Goal: Task Accomplishment & Management: Use online tool/utility

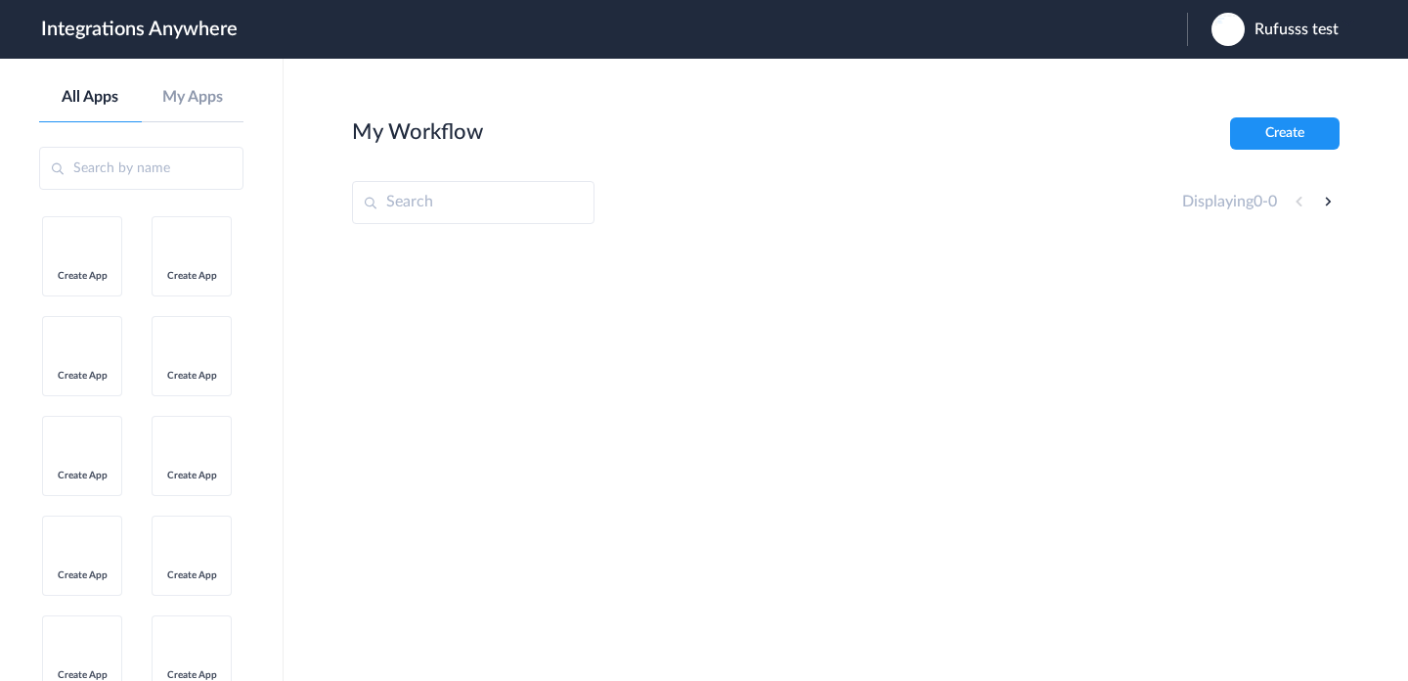
click at [1258, 29] on span "Rufusss test" at bounding box center [1297, 30] width 84 height 19
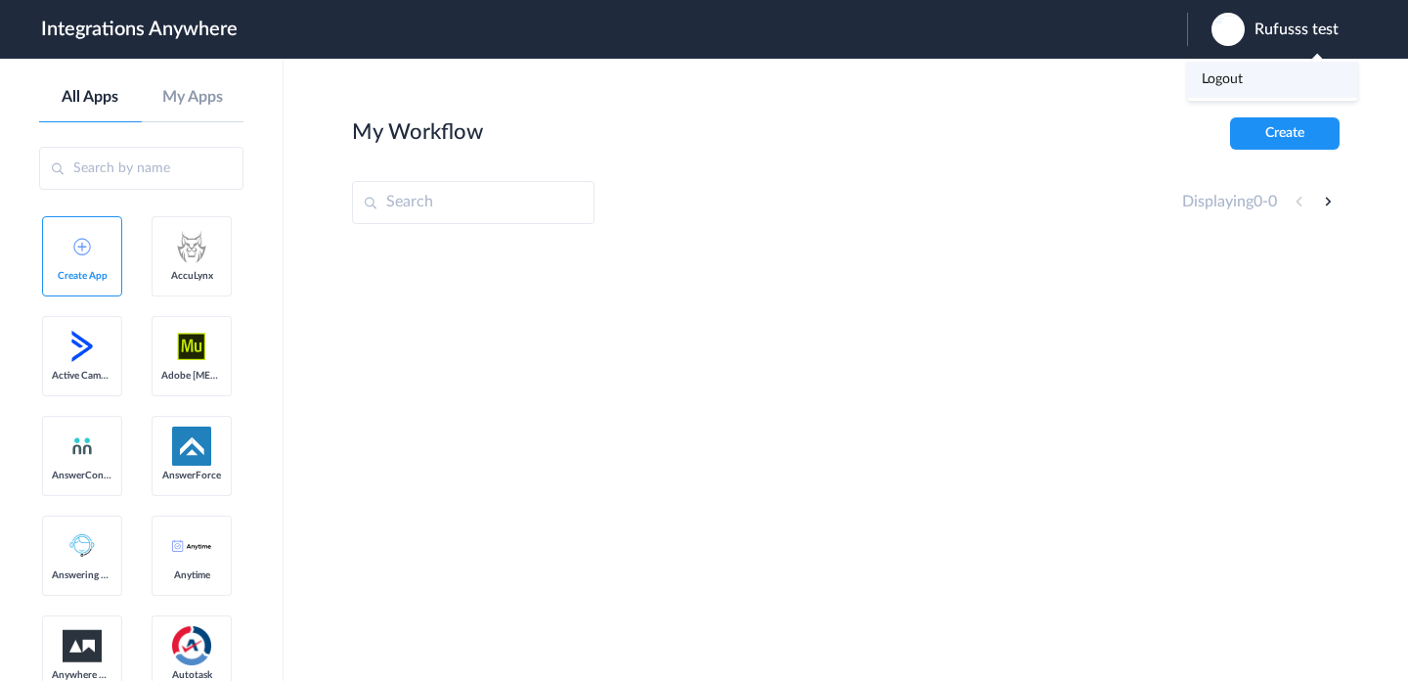
click at [1256, 71] on li "Logout" at bounding box center [1272, 80] width 171 height 36
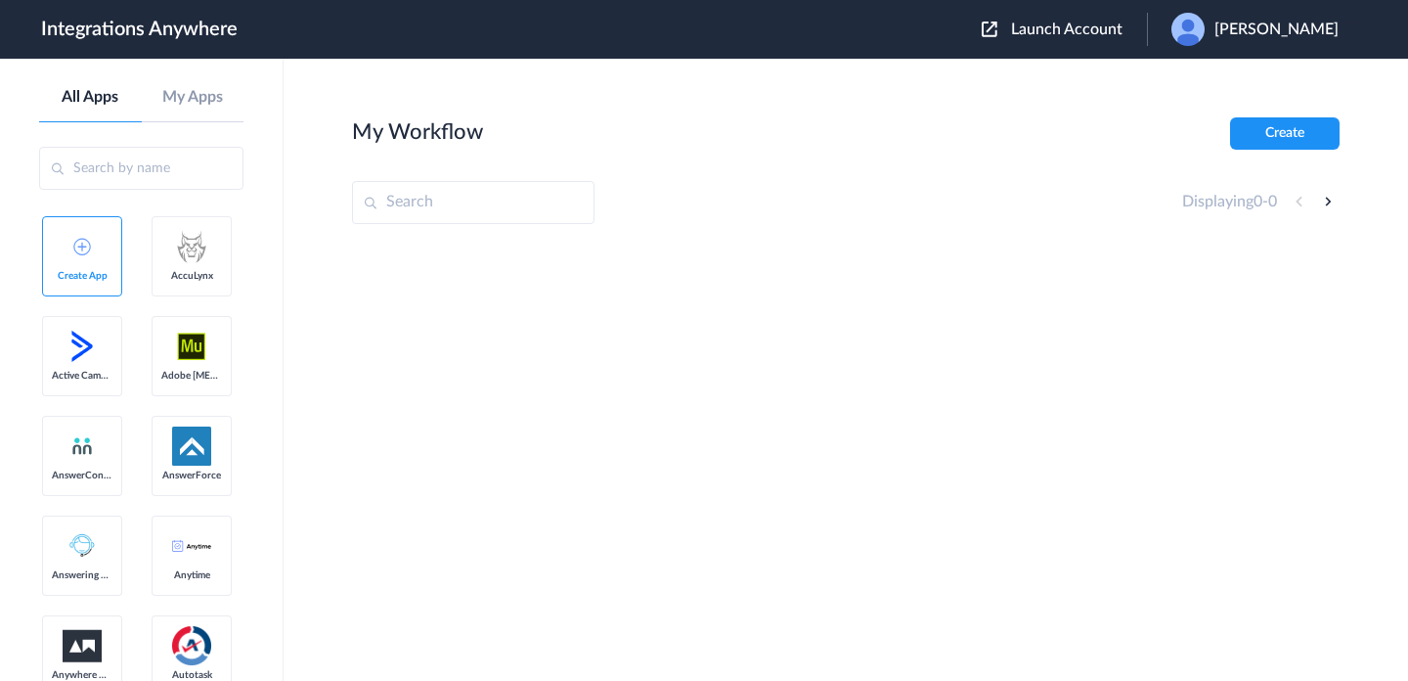
click at [1066, 40] on div "Launch Account Shourja Raj My Account Logout" at bounding box center [1170, 29] width 377 height 33
click at [1062, 27] on span "Launch Account" at bounding box center [1066, 30] width 111 height 16
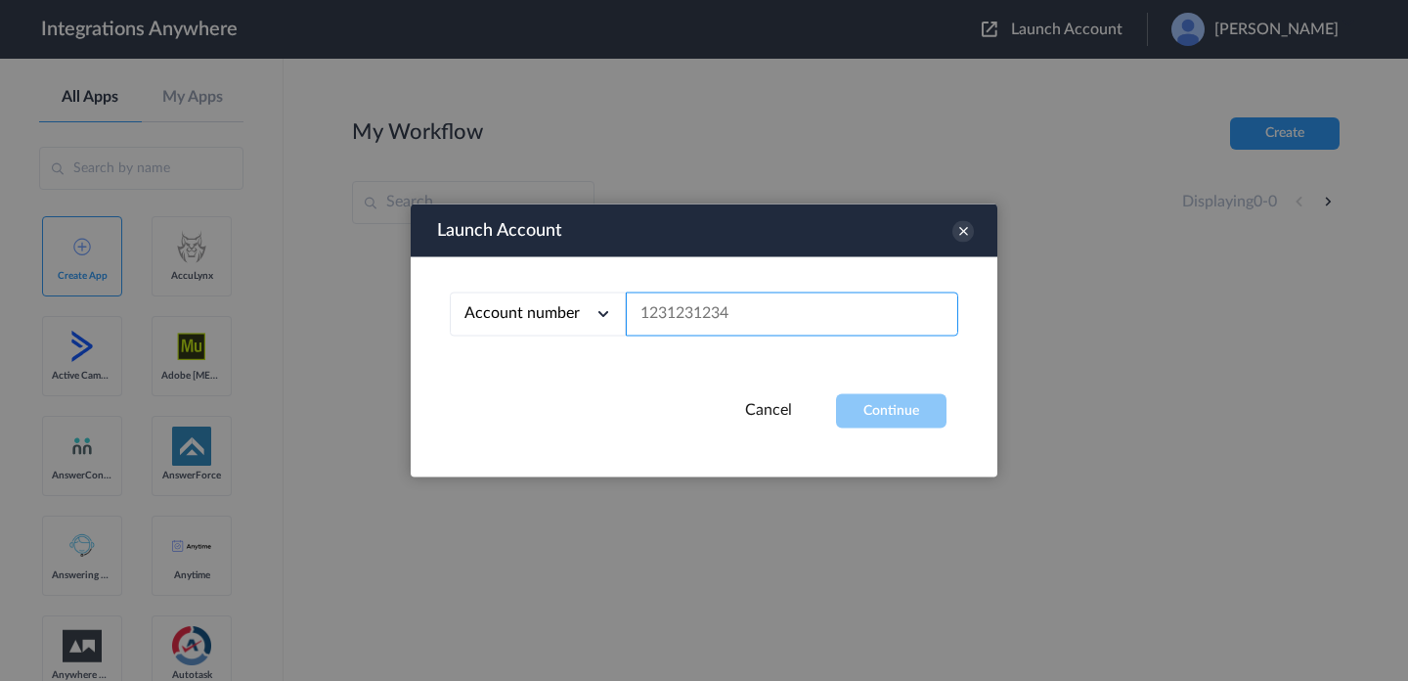
click at [849, 311] on input "text" at bounding box center [792, 314] width 333 height 44
paste input "8664782713"
type input "8664782713"
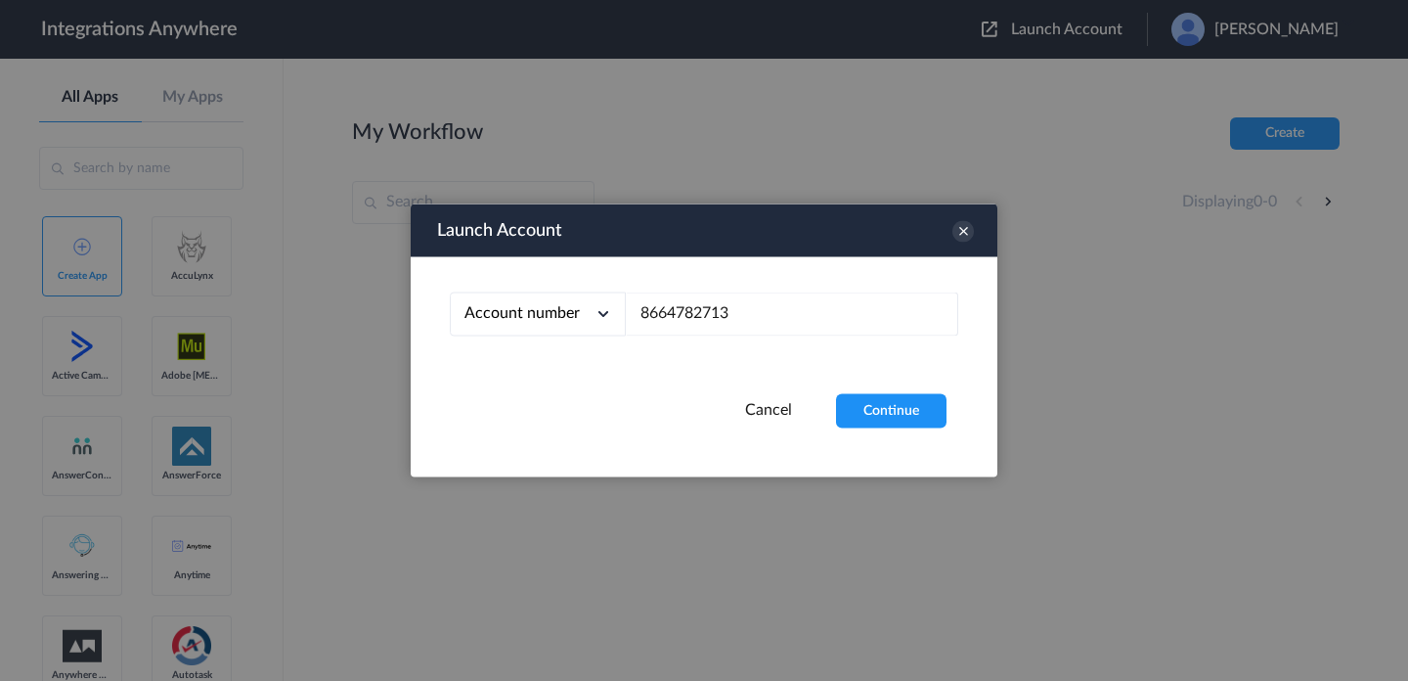
click at [873, 390] on div "Account number Account number Email address 8664782713" at bounding box center [704, 325] width 587 height 137
click at [887, 417] on button "Continue" at bounding box center [891, 411] width 111 height 34
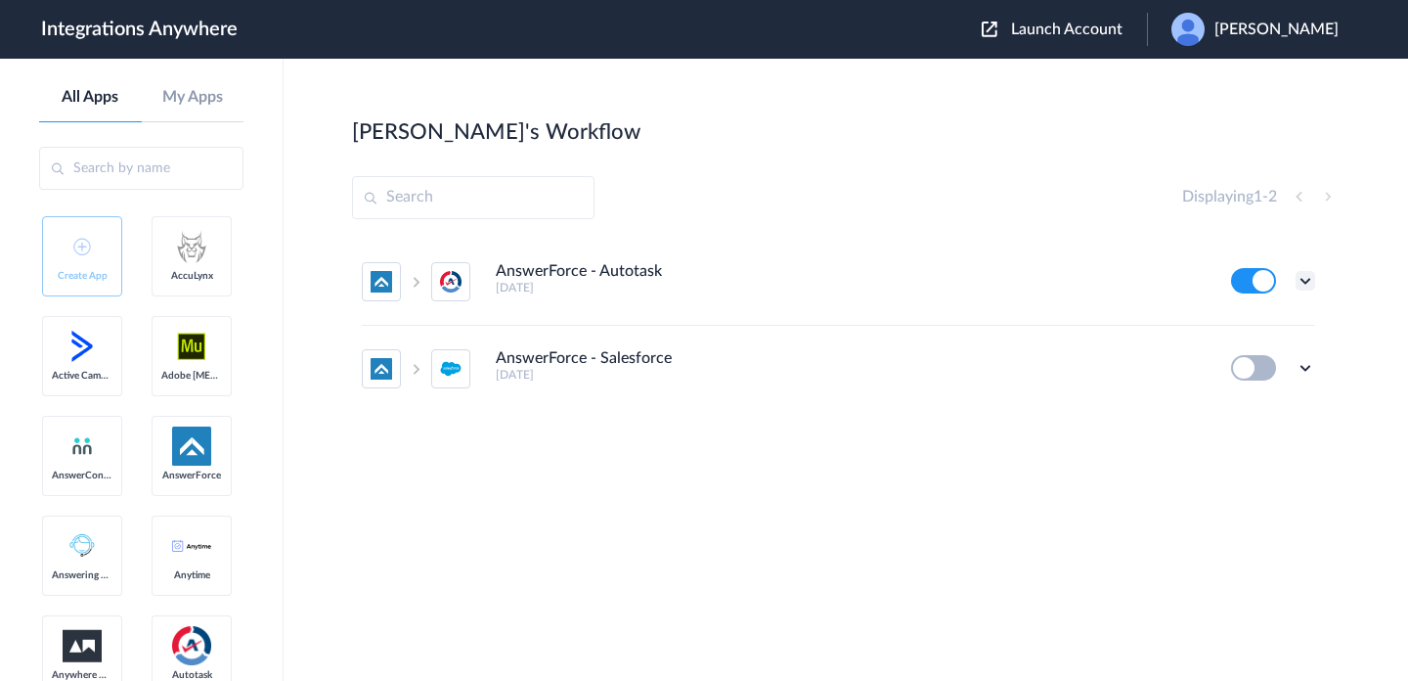
click at [1306, 286] on icon at bounding box center [1306, 281] width 20 height 20
click at [1279, 327] on li "Edit" at bounding box center [1251, 326] width 127 height 36
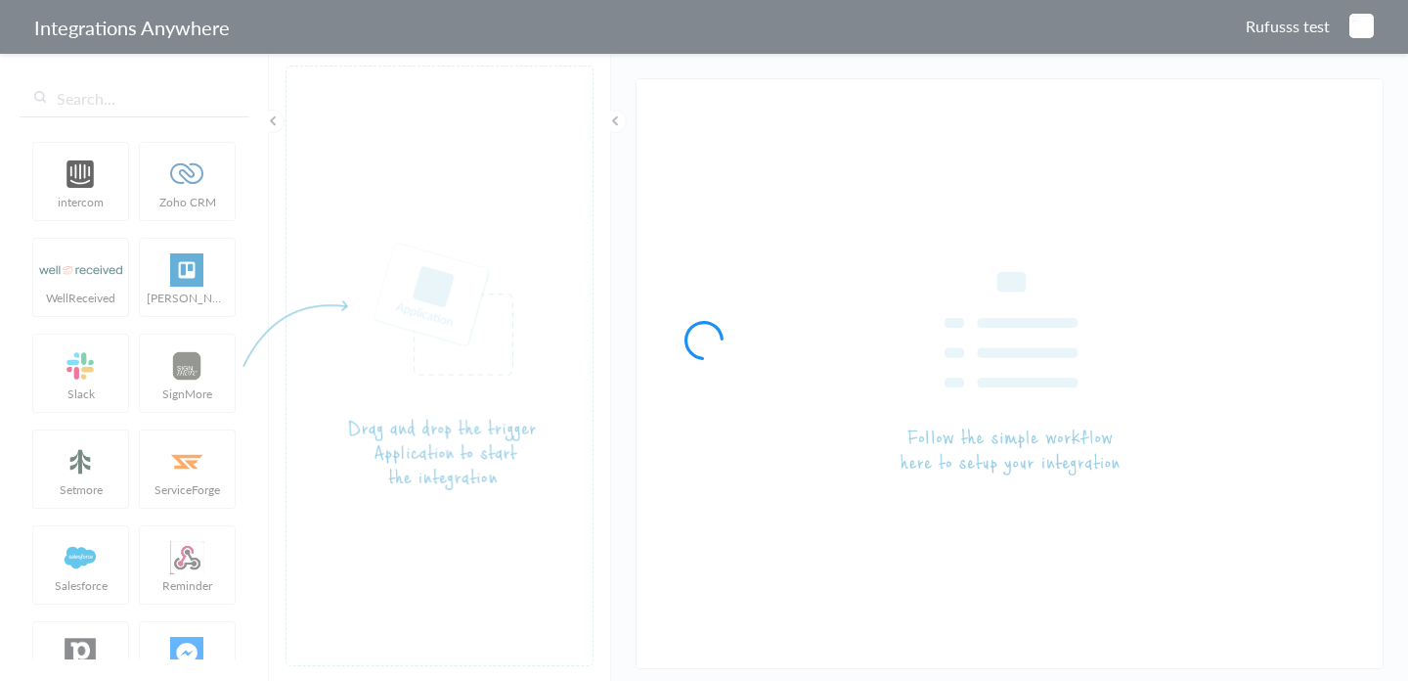
type input "AnswerForce - Autotask"
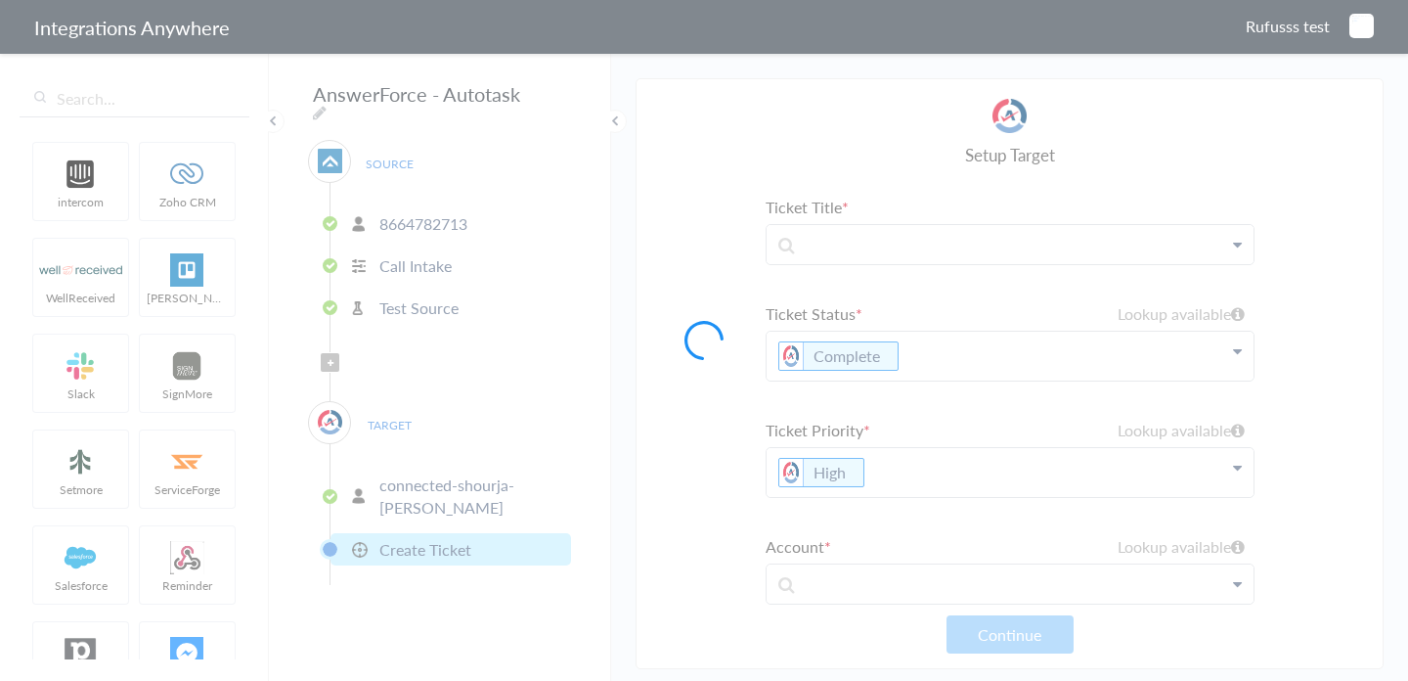
click at [614, 317] on div at bounding box center [704, 340] width 1408 height 681
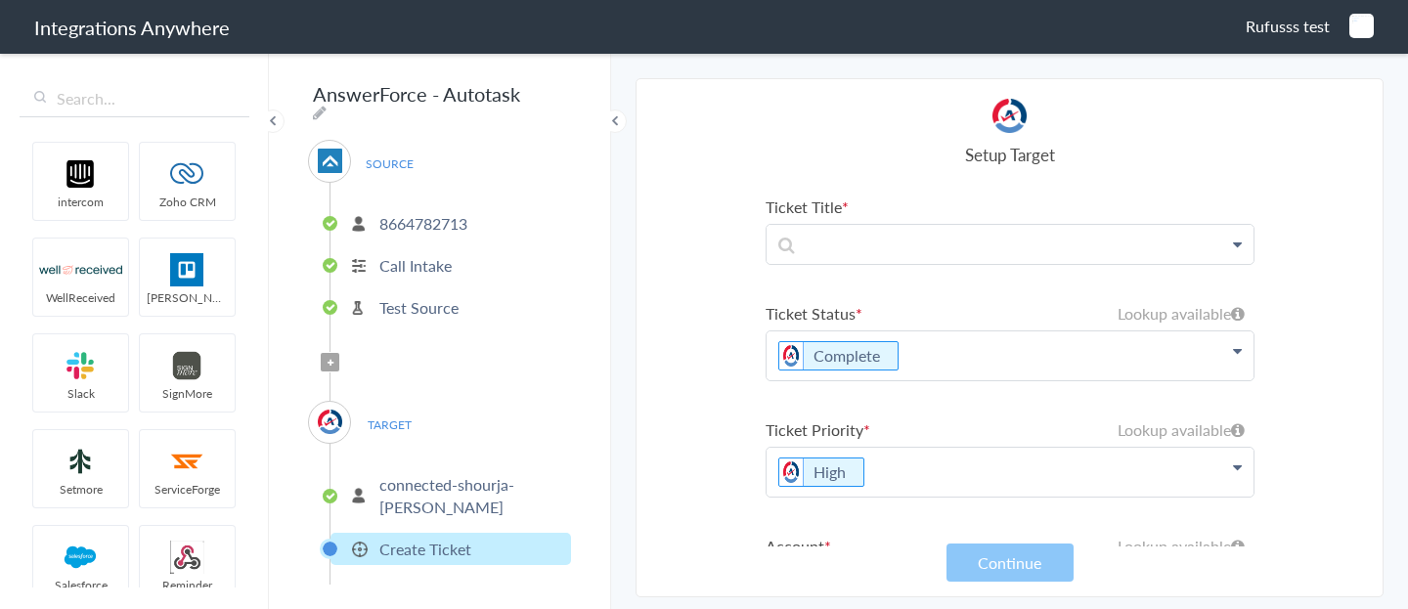
click at [426, 296] on p "Test Source" at bounding box center [418, 307] width 79 height 22
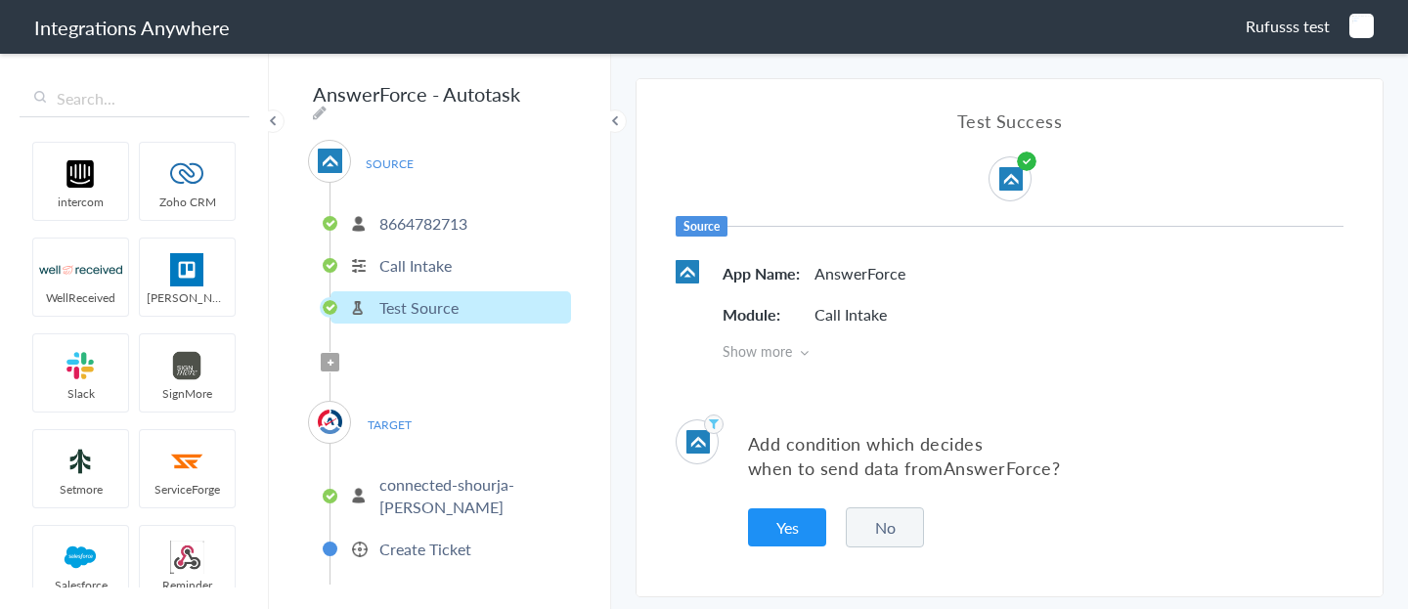
click at [439, 264] on p "Call Intake" at bounding box center [415, 265] width 72 height 22
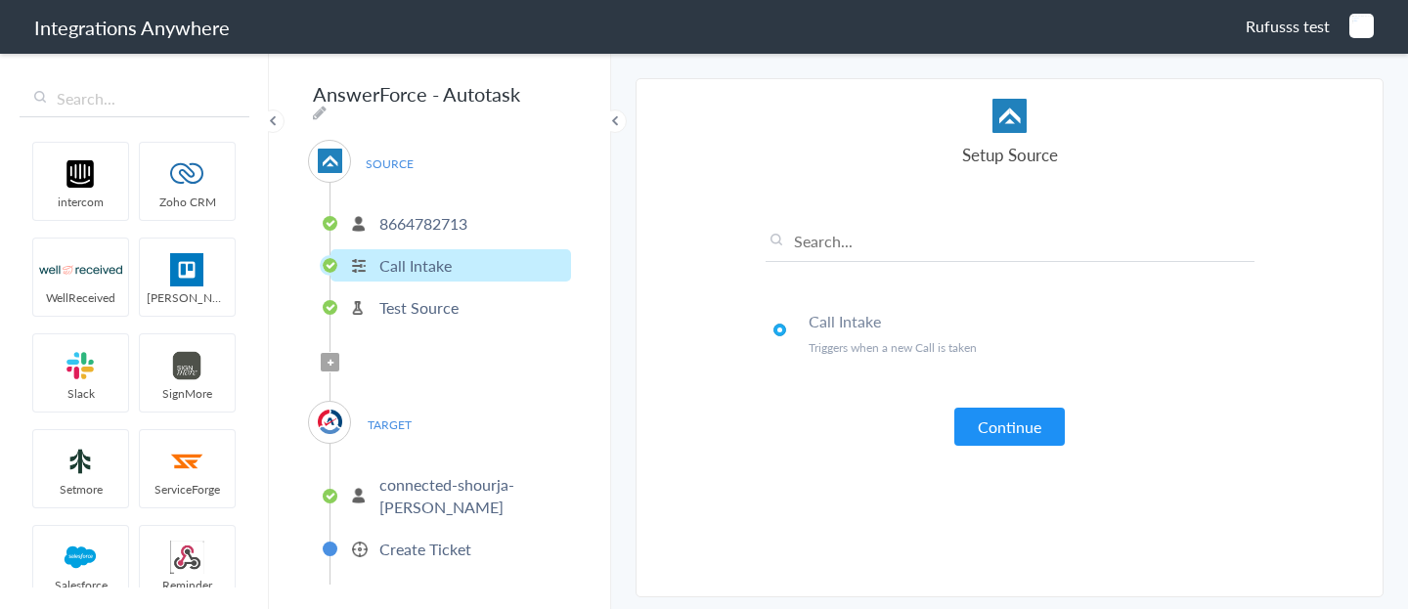
click at [412, 217] on p "8664782713" at bounding box center [423, 223] width 88 height 22
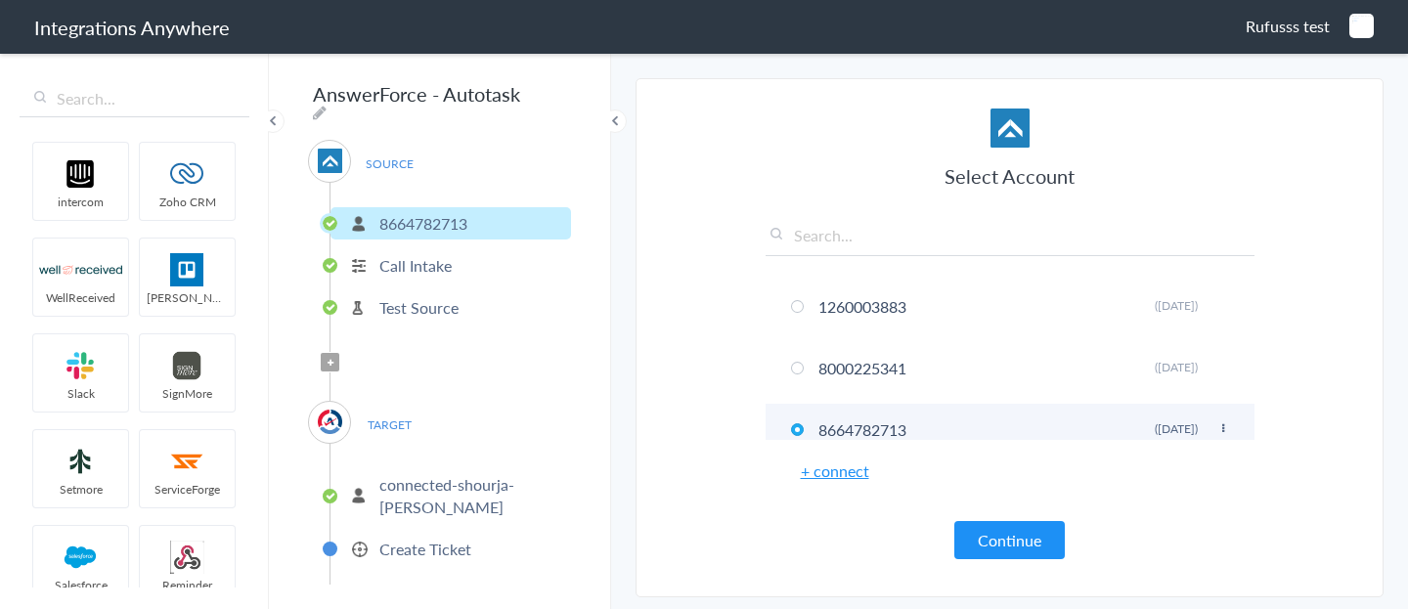
click at [1219, 430] on icon at bounding box center [1224, 428] width 12 height 11
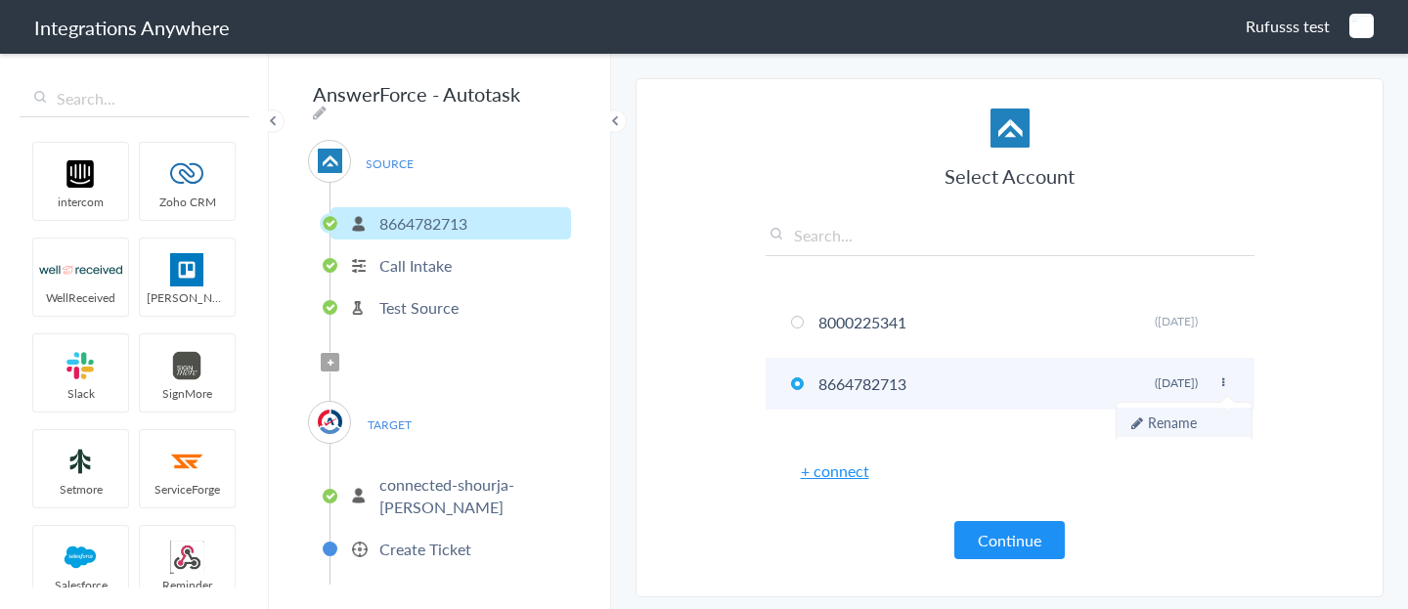
click at [1197, 415] on li "Rename" at bounding box center [1184, 422] width 135 height 29
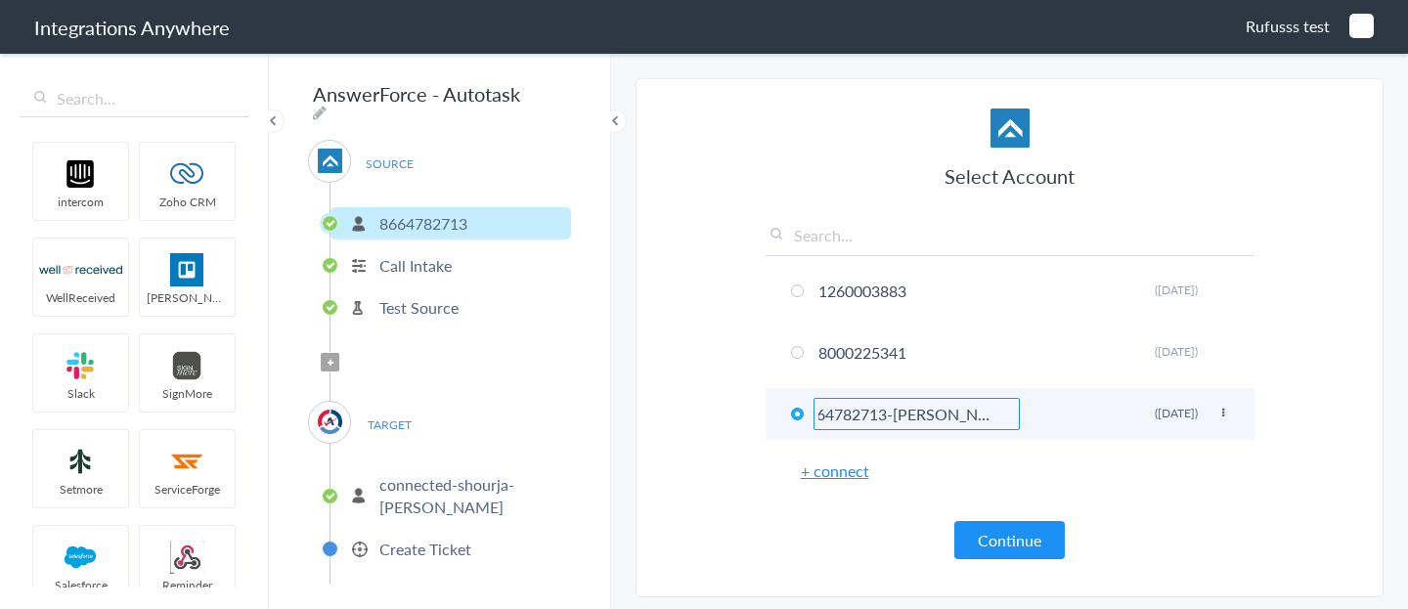
scroll to position [0, 31]
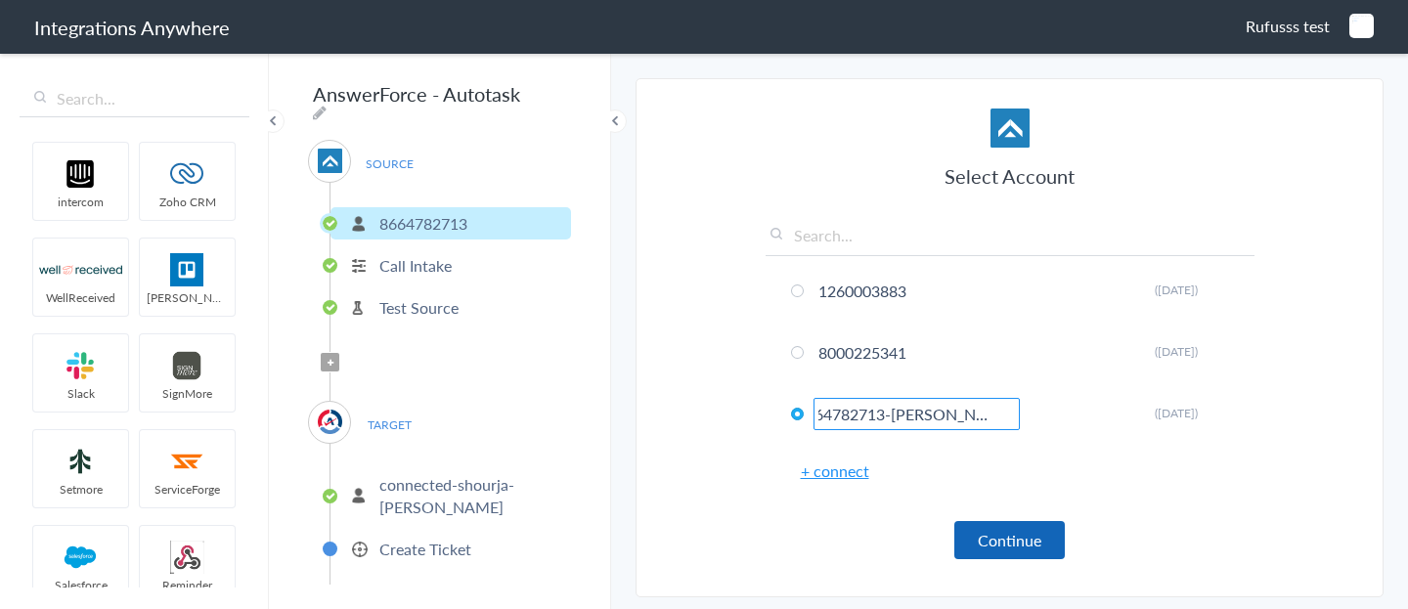
type input "8664782713-dennis-shourja"
click at [1015, 541] on button "Continue" at bounding box center [1009, 540] width 111 height 38
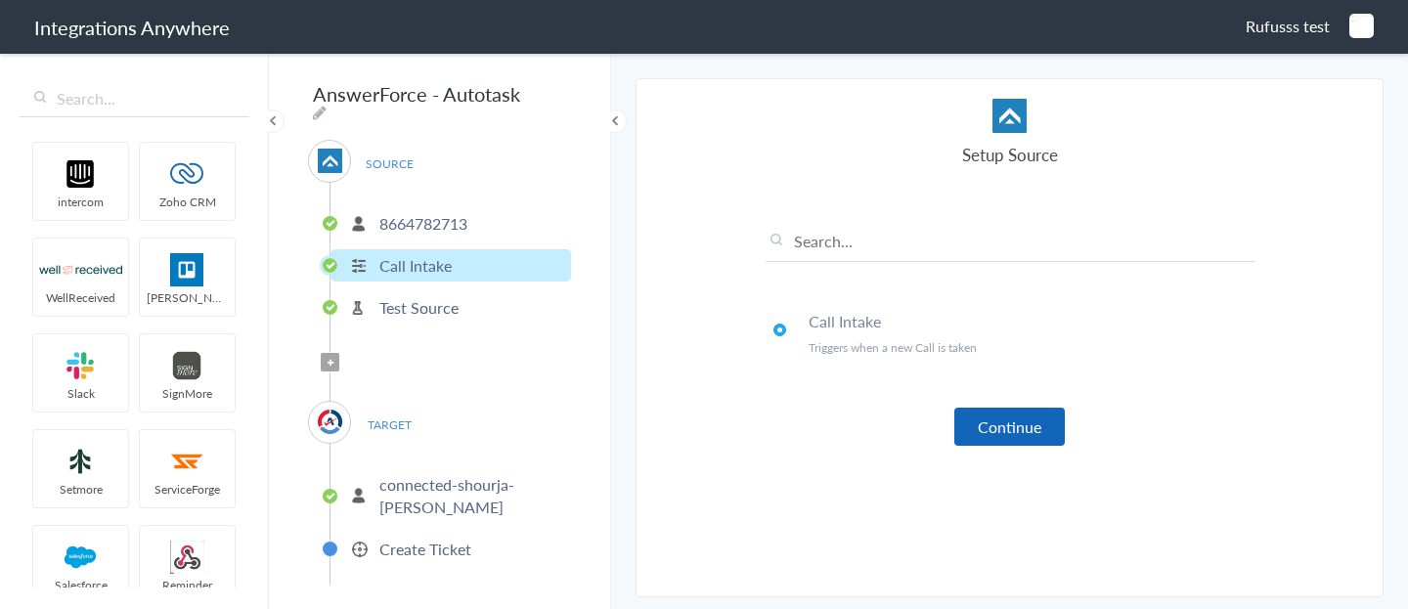
click at [1013, 435] on button "Continue" at bounding box center [1009, 427] width 111 height 38
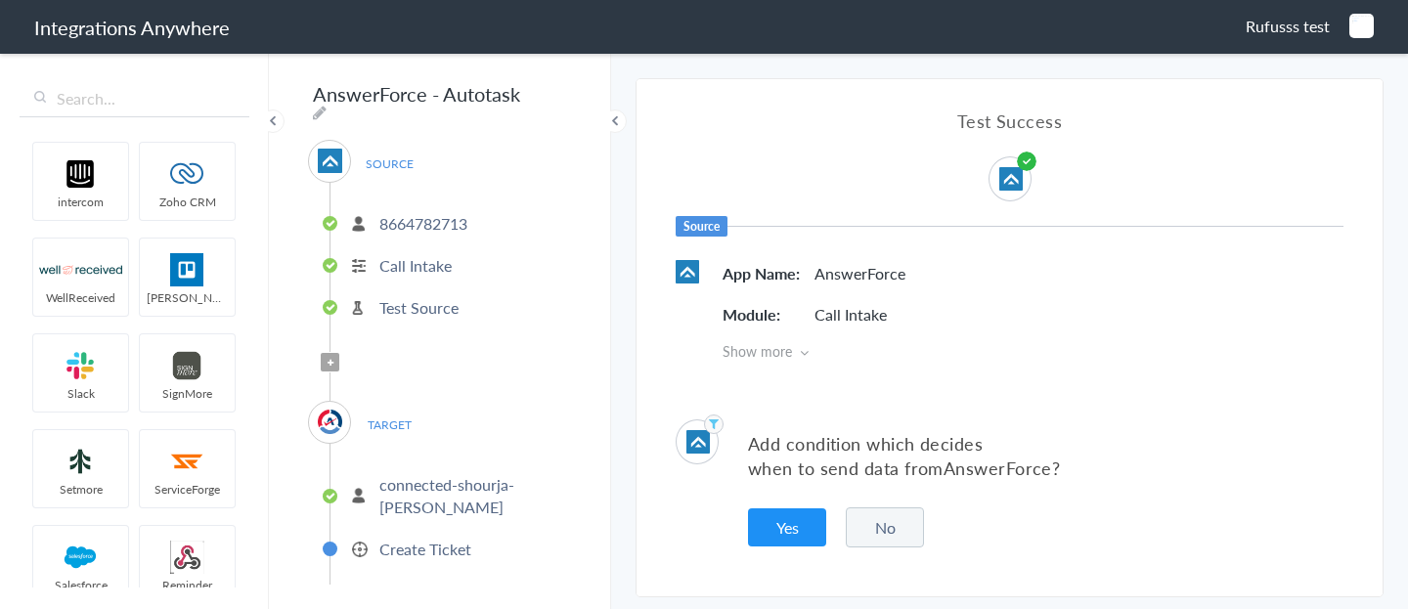
click at [909, 520] on button "No" at bounding box center [885, 528] width 78 height 40
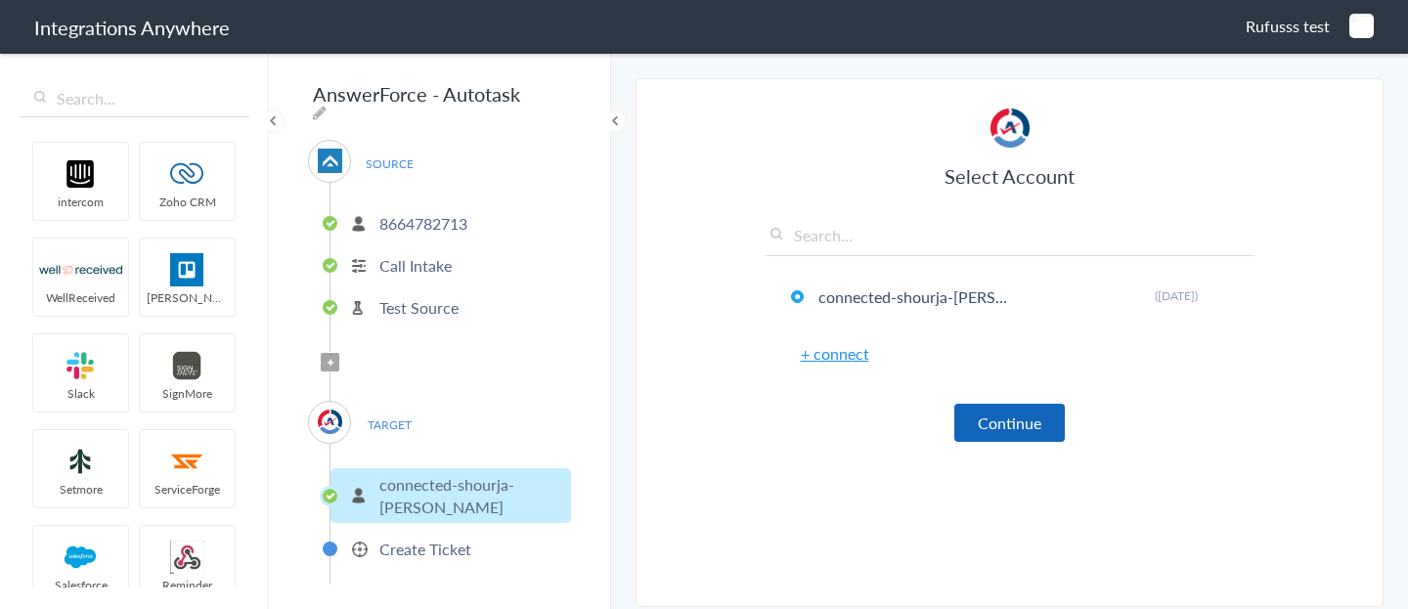
click at [999, 407] on button "Continue" at bounding box center [1009, 423] width 111 height 38
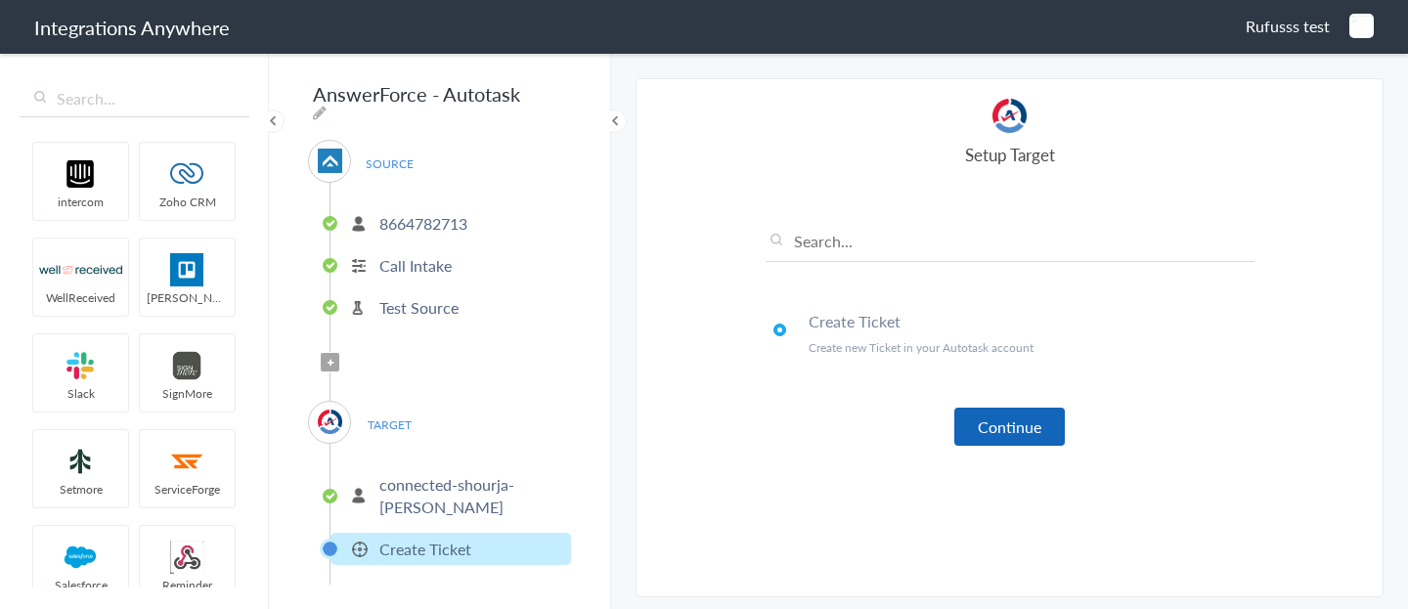
click at [1001, 426] on button "Continue" at bounding box center [1009, 427] width 111 height 38
click at [995, 412] on button "Continue" at bounding box center [1009, 427] width 111 height 38
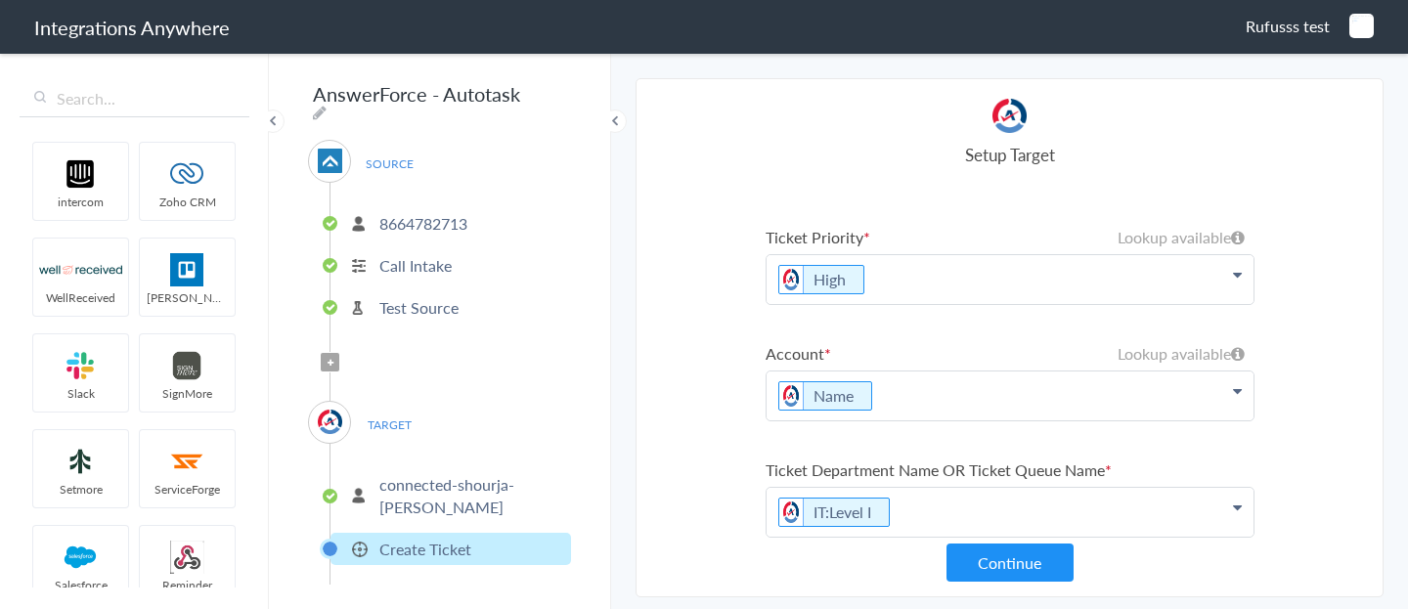
scroll to position [200, 0]
click at [892, 385] on p "Name" at bounding box center [1010, 399] width 487 height 49
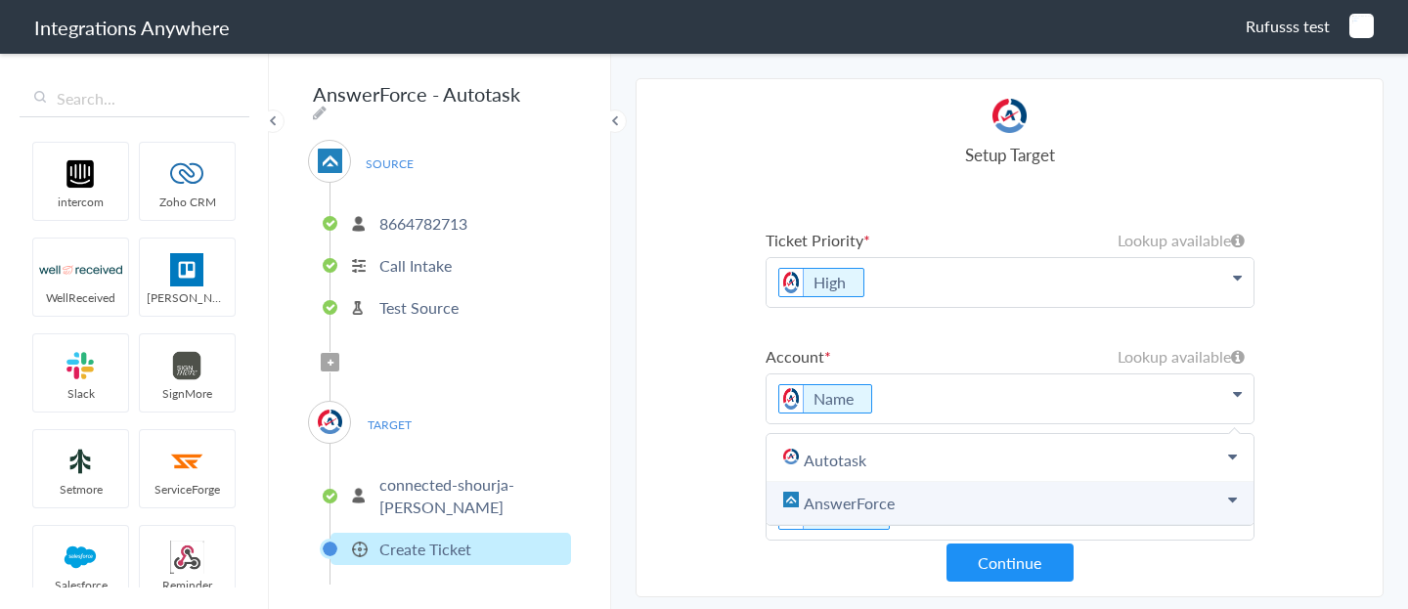
click at [865, 494] on link "AnswerForce" at bounding box center [1010, 503] width 487 height 43
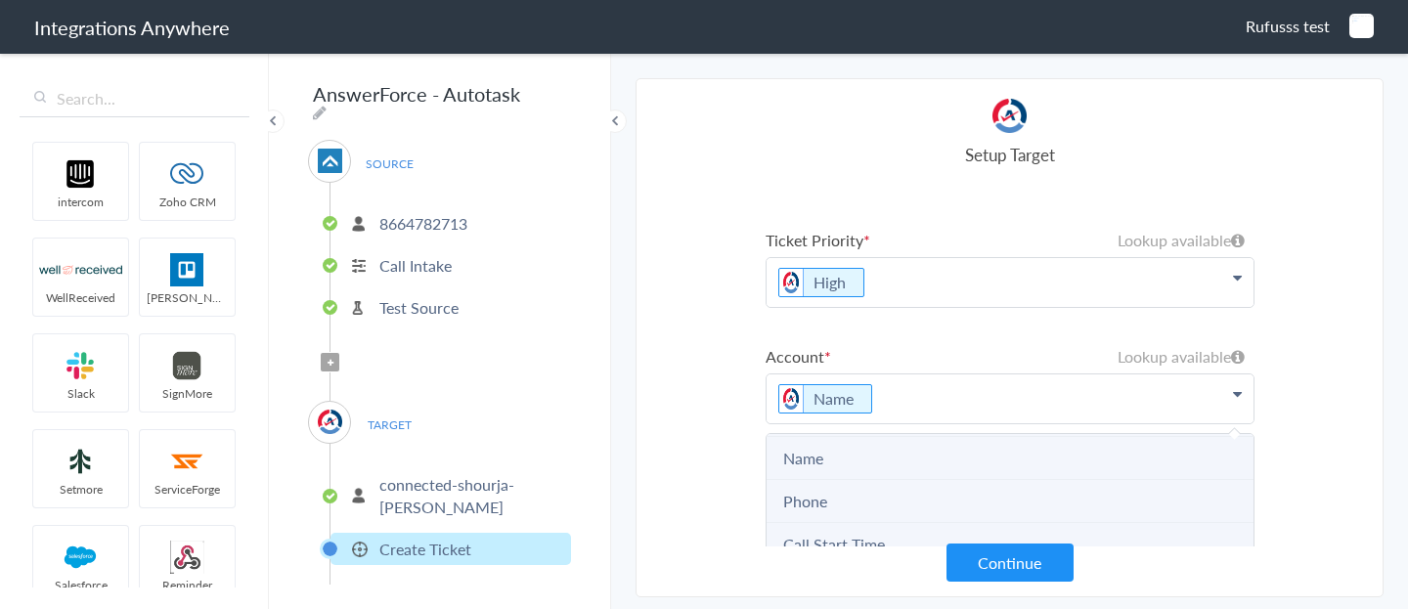
scroll to position [110, 0]
click at [865, 494] on li "Phone" at bounding box center [1010, 480] width 487 height 43
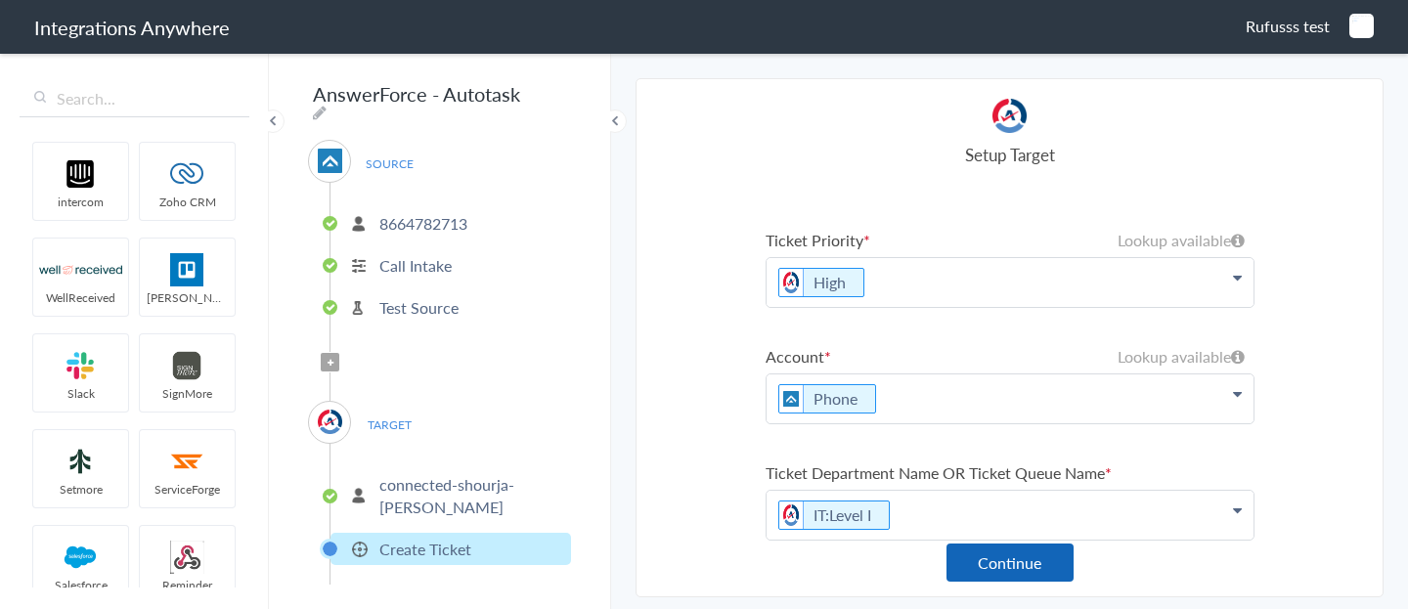
click at [994, 570] on button "Continue" at bounding box center [1010, 563] width 127 height 38
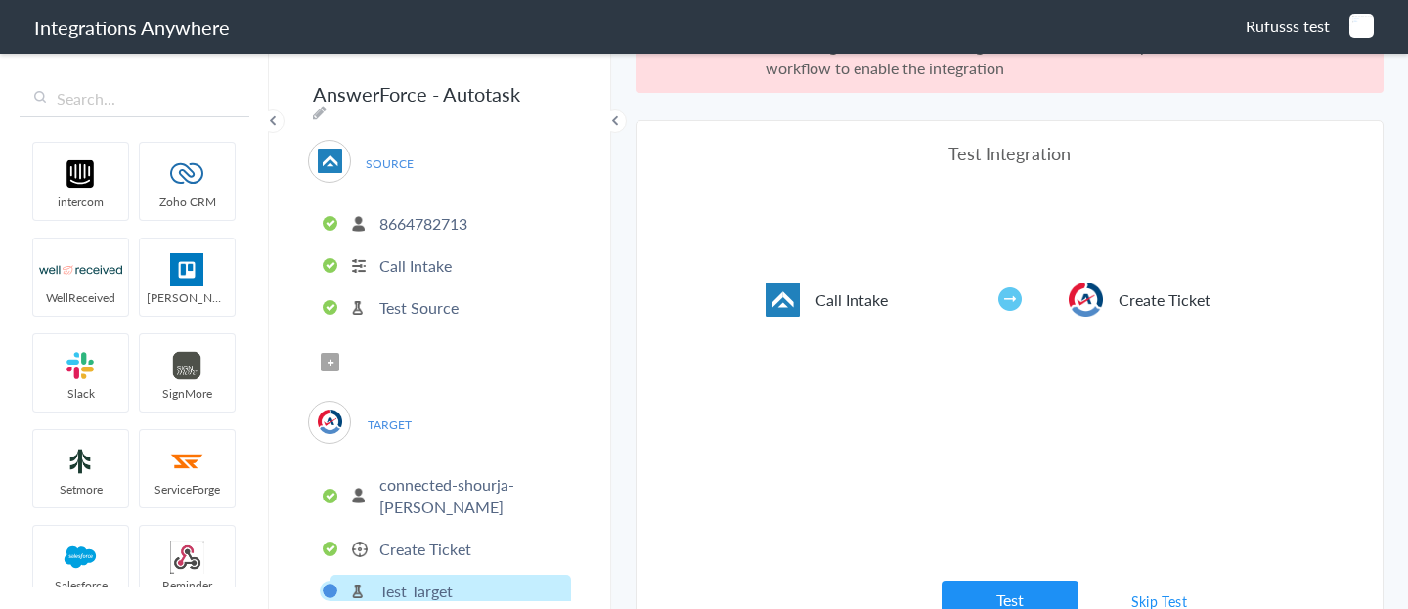
scroll to position [72, 0]
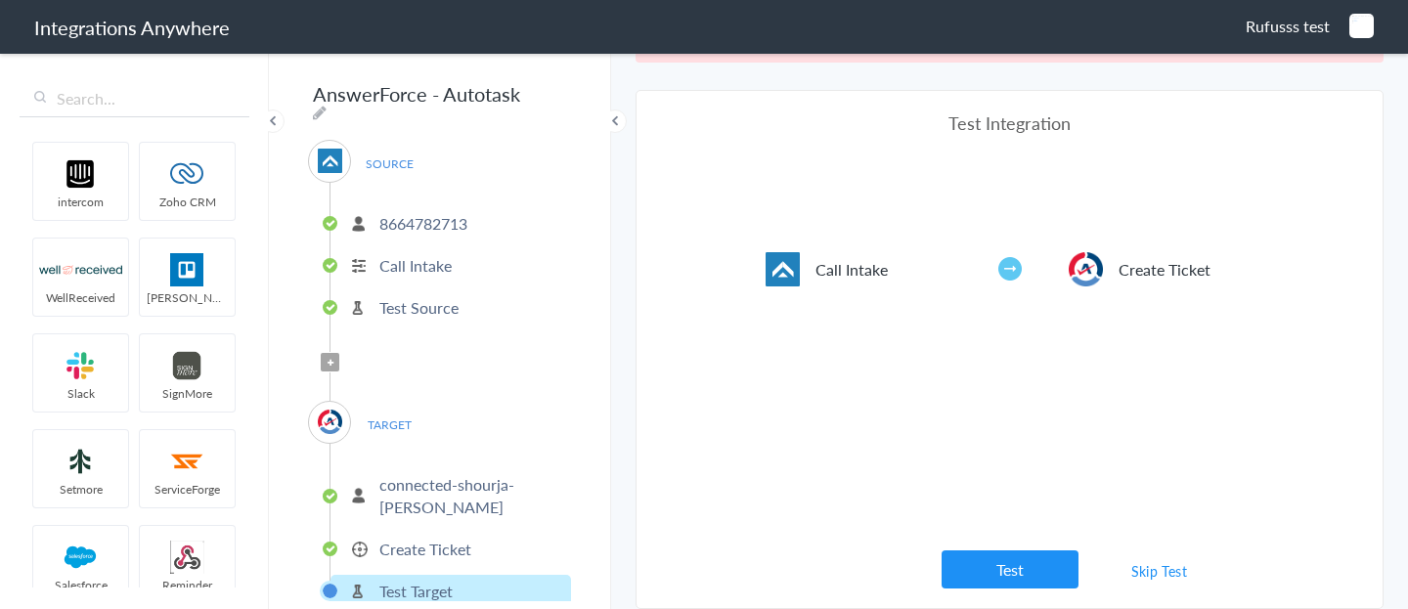
click at [1147, 576] on link "Skip Test" at bounding box center [1160, 571] width 104 height 35
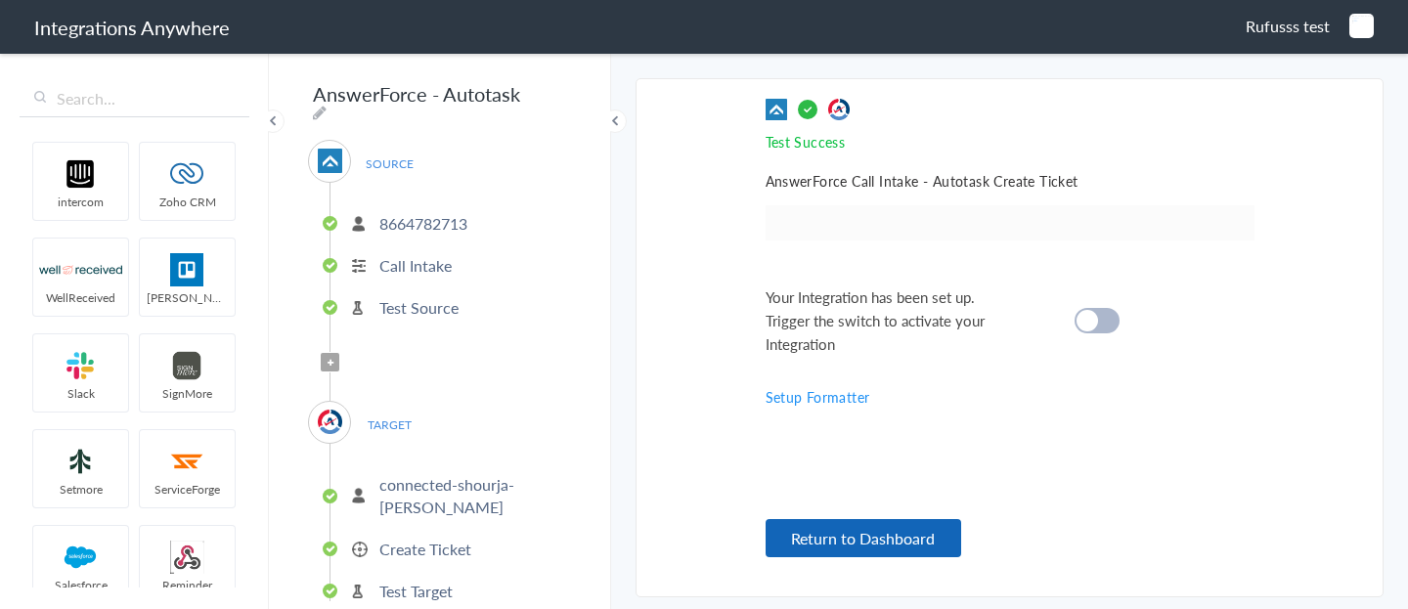
click at [925, 547] on button "Return to Dashboard" at bounding box center [864, 538] width 196 height 38
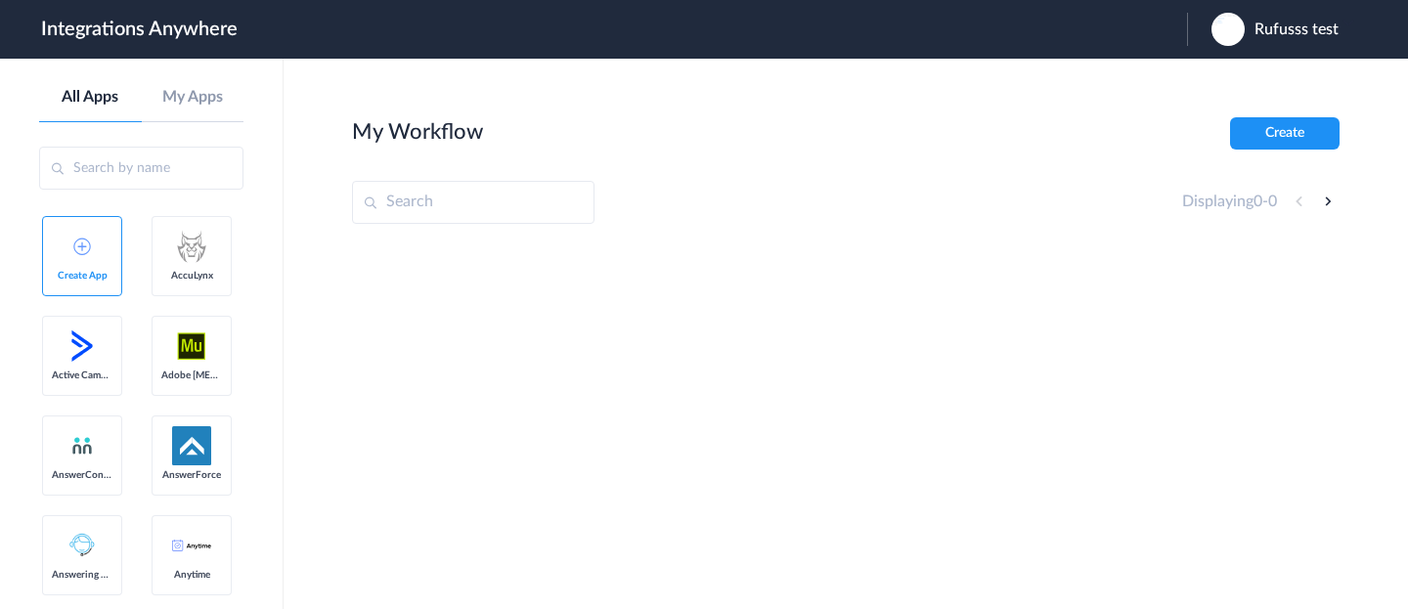
click at [1288, 40] on div "Rufusss test" at bounding box center [1285, 29] width 147 height 33
click at [1277, 81] on li "Logout" at bounding box center [1272, 80] width 171 height 36
